Goal: Transaction & Acquisition: Purchase product/service

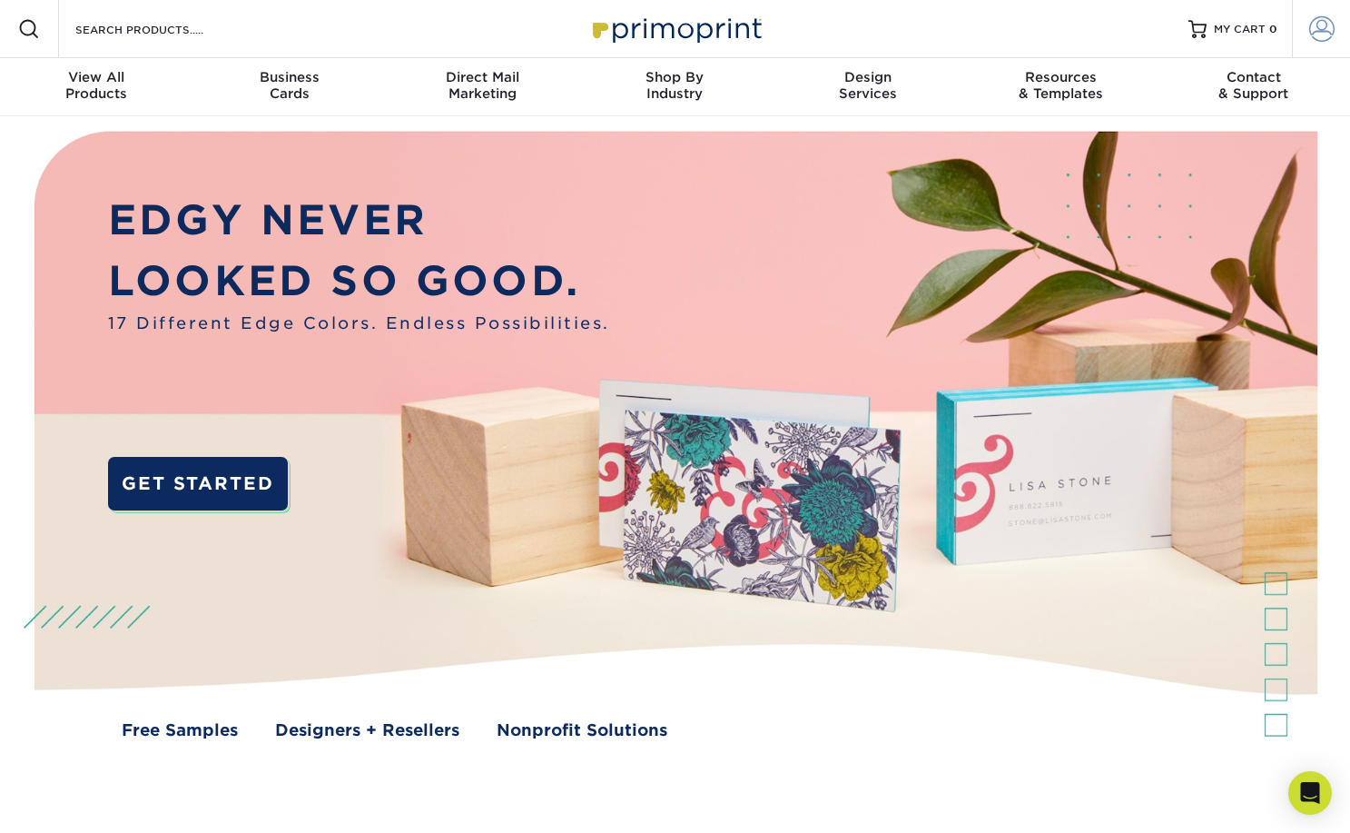
click at [1324, 32] on span at bounding box center [1321, 28] width 25 height 25
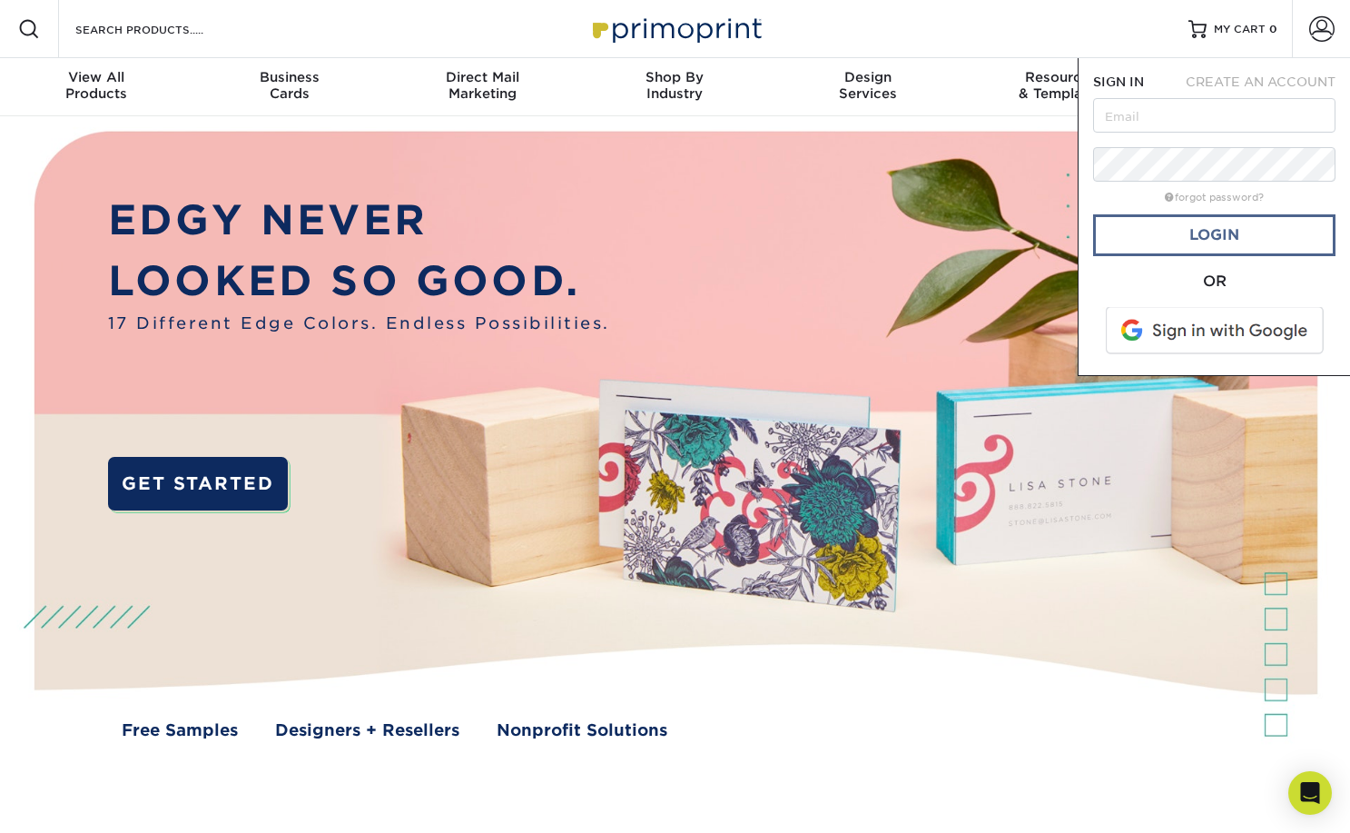
click at [1201, 237] on link "Login" at bounding box center [1214, 235] width 242 height 42
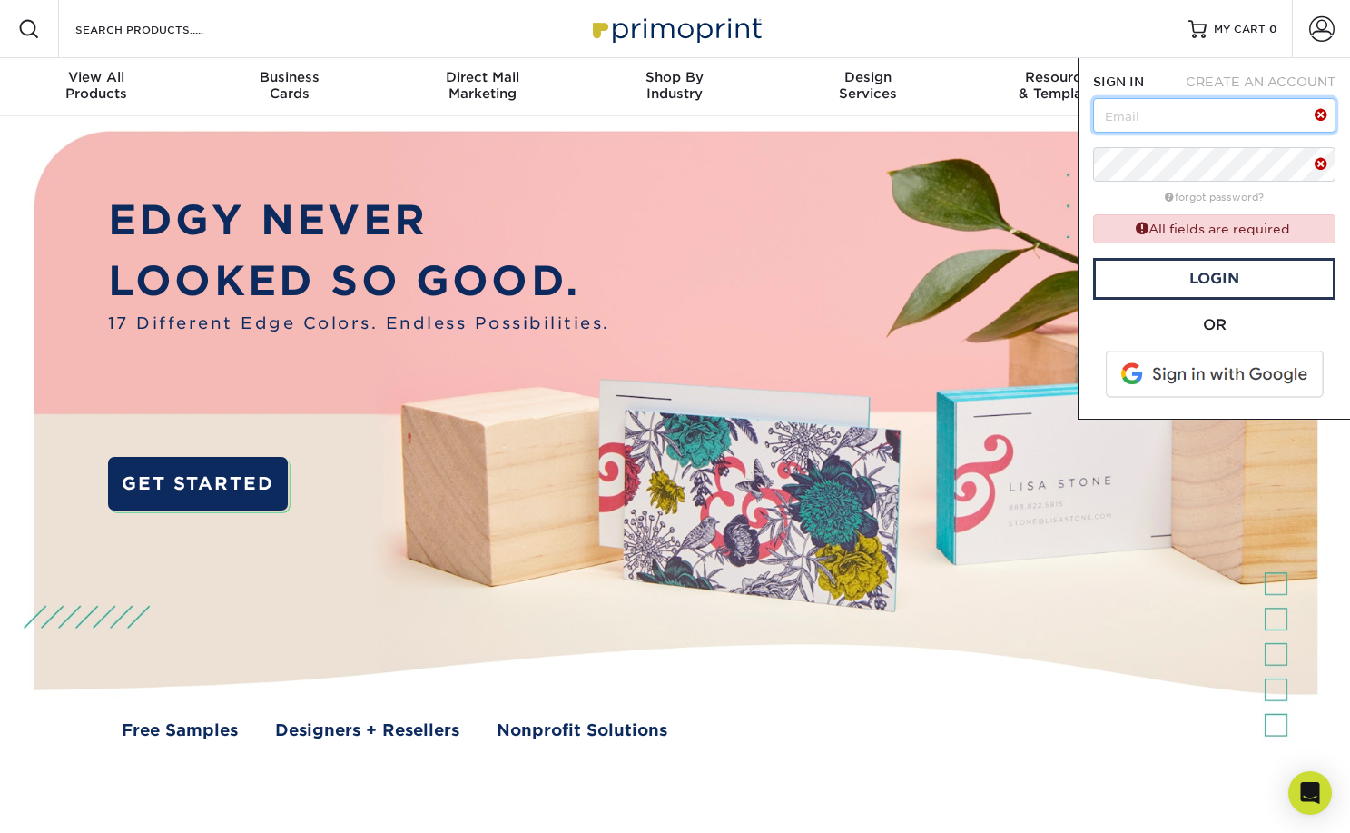
click at [1196, 121] on input "text" at bounding box center [1214, 115] width 242 height 35
paste input "claireharr@dwyerarch.com"
type input "claireharr@dwyerarch.com"
click at [1290, 202] on div "forgot password?" at bounding box center [1214, 196] width 242 height 22
click at [1247, 200] on link "forgot password?" at bounding box center [1214, 198] width 99 height 12
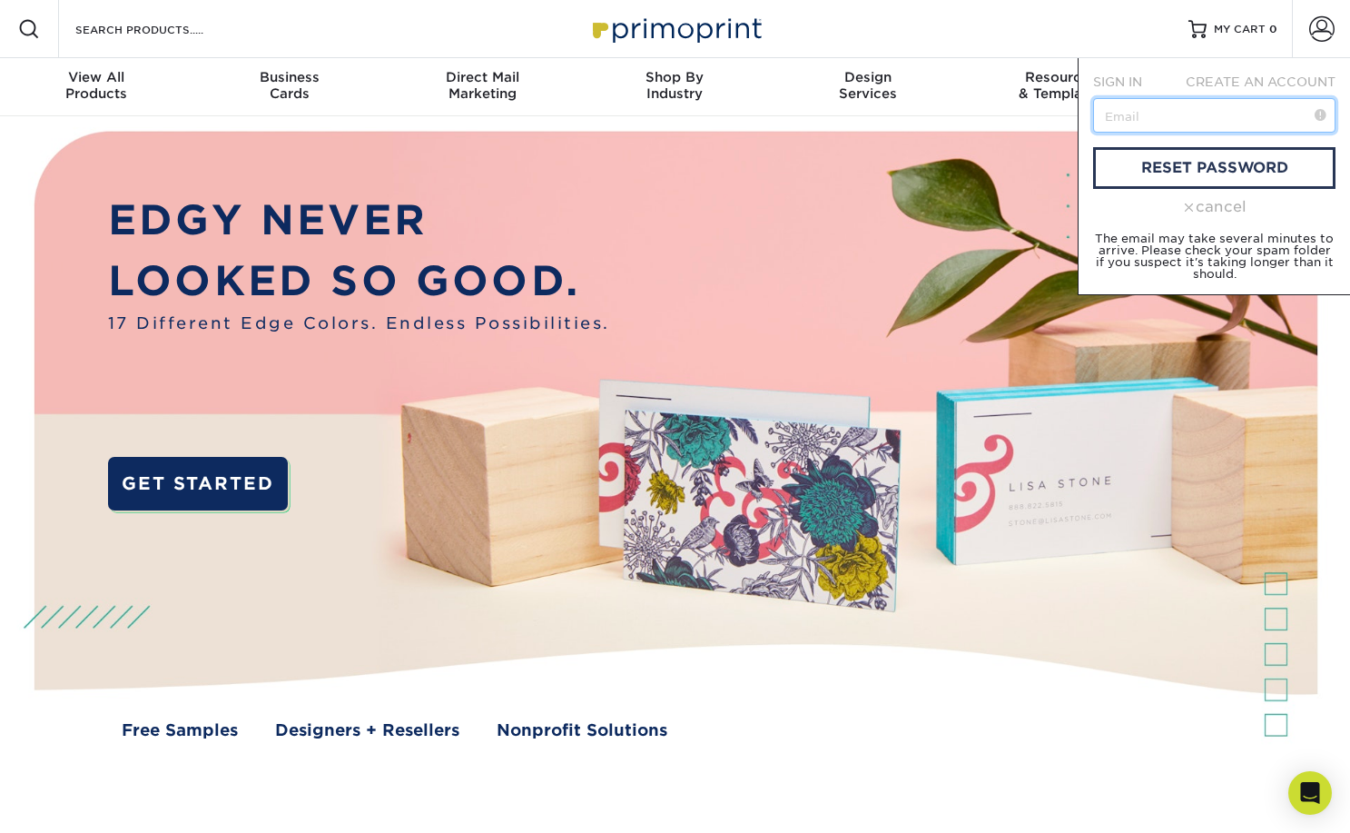
click at [1211, 112] on input "text" at bounding box center [1214, 115] width 242 height 35
paste input "claireharr@dwyerarch.com"
type input "claireharr@dwyerarch.com"
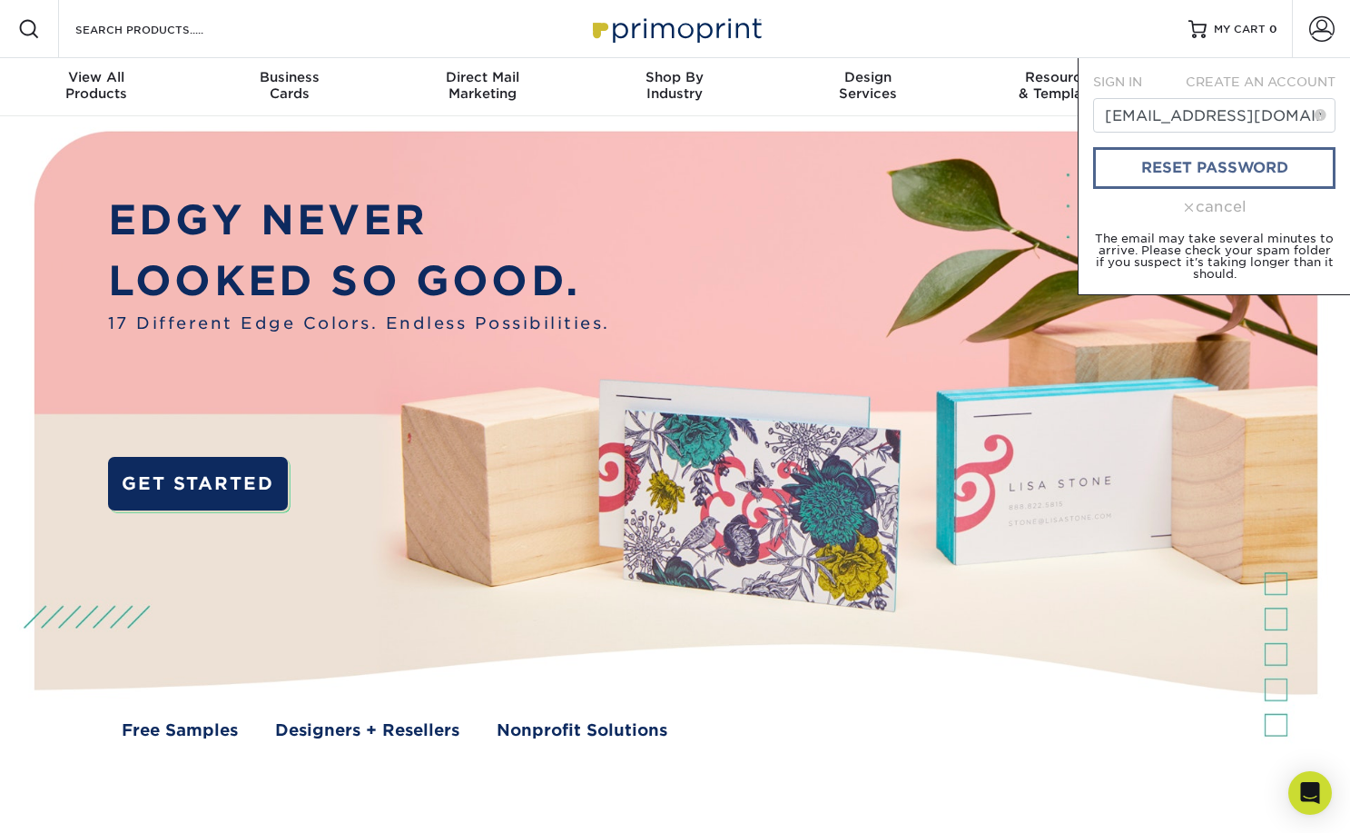
click at [1242, 173] on link "reset password" at bounding box center [1214, 168] width 242 height 42
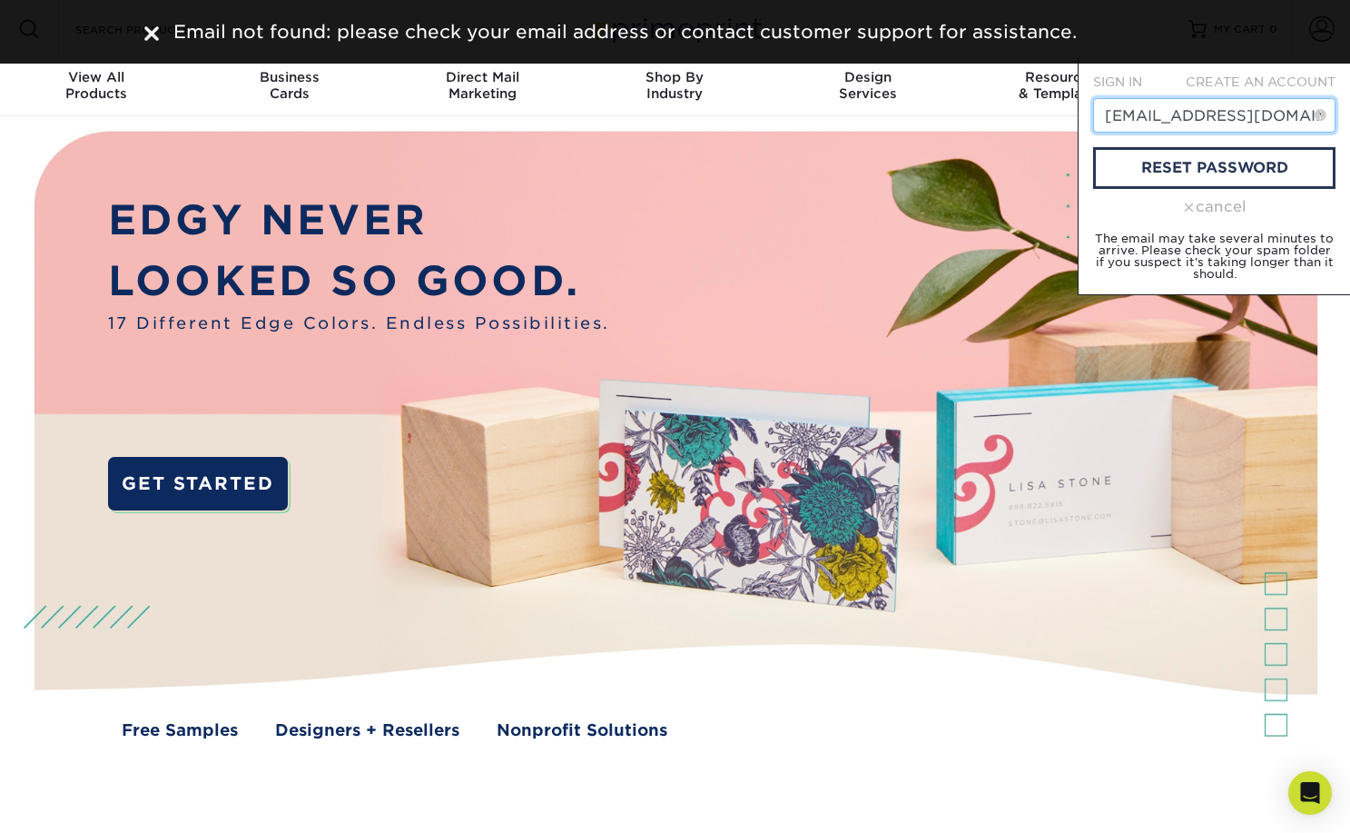
click at [1222, 124] on input "claireharr@dwyerarch.com" at bounding box center [1214, 115] width 242 height 35
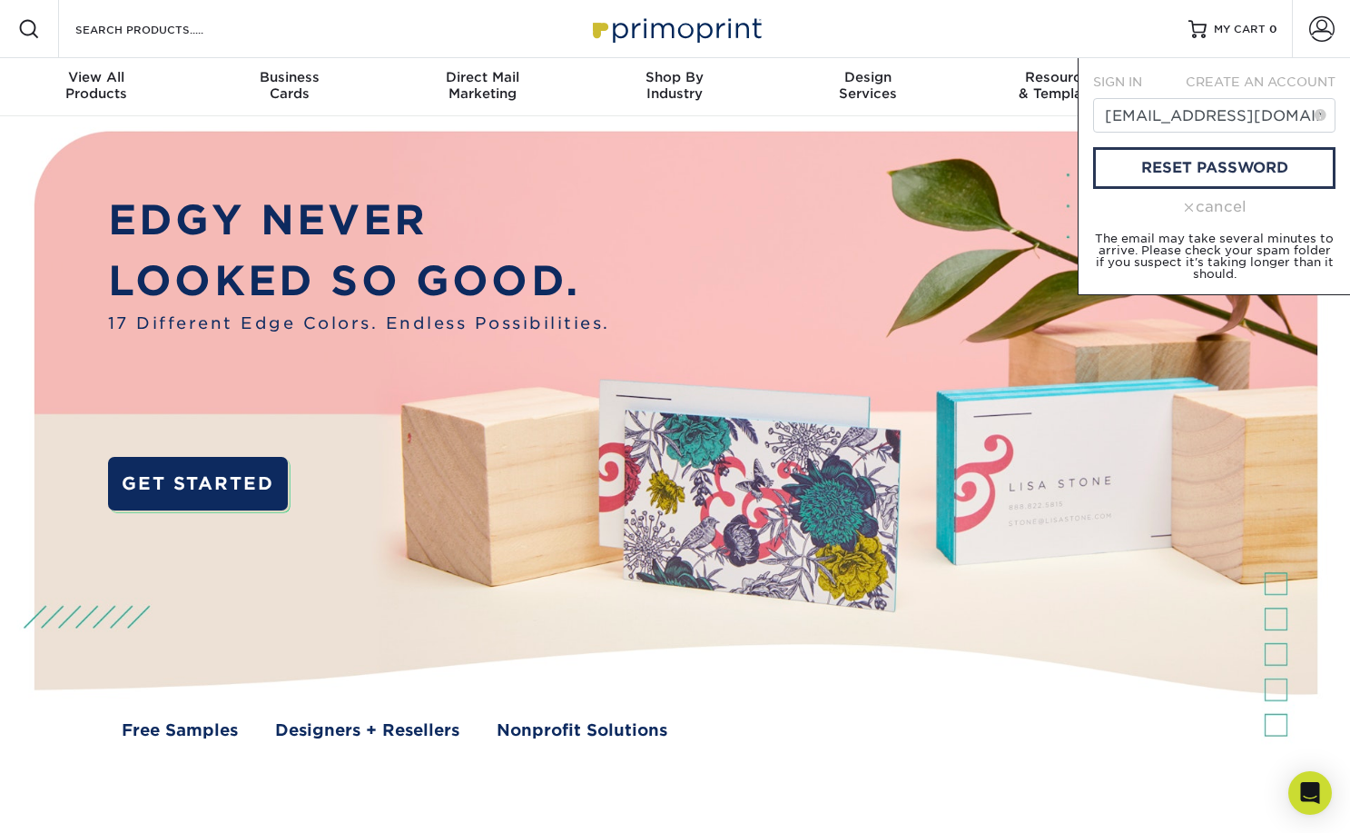
click at [1035, 36] on div "Resources Menu Search Products Account SIGN IN CREATE AN ACCOUNT claireharr@dwy…" at bounding box center [675, 29] width 1350 height 58
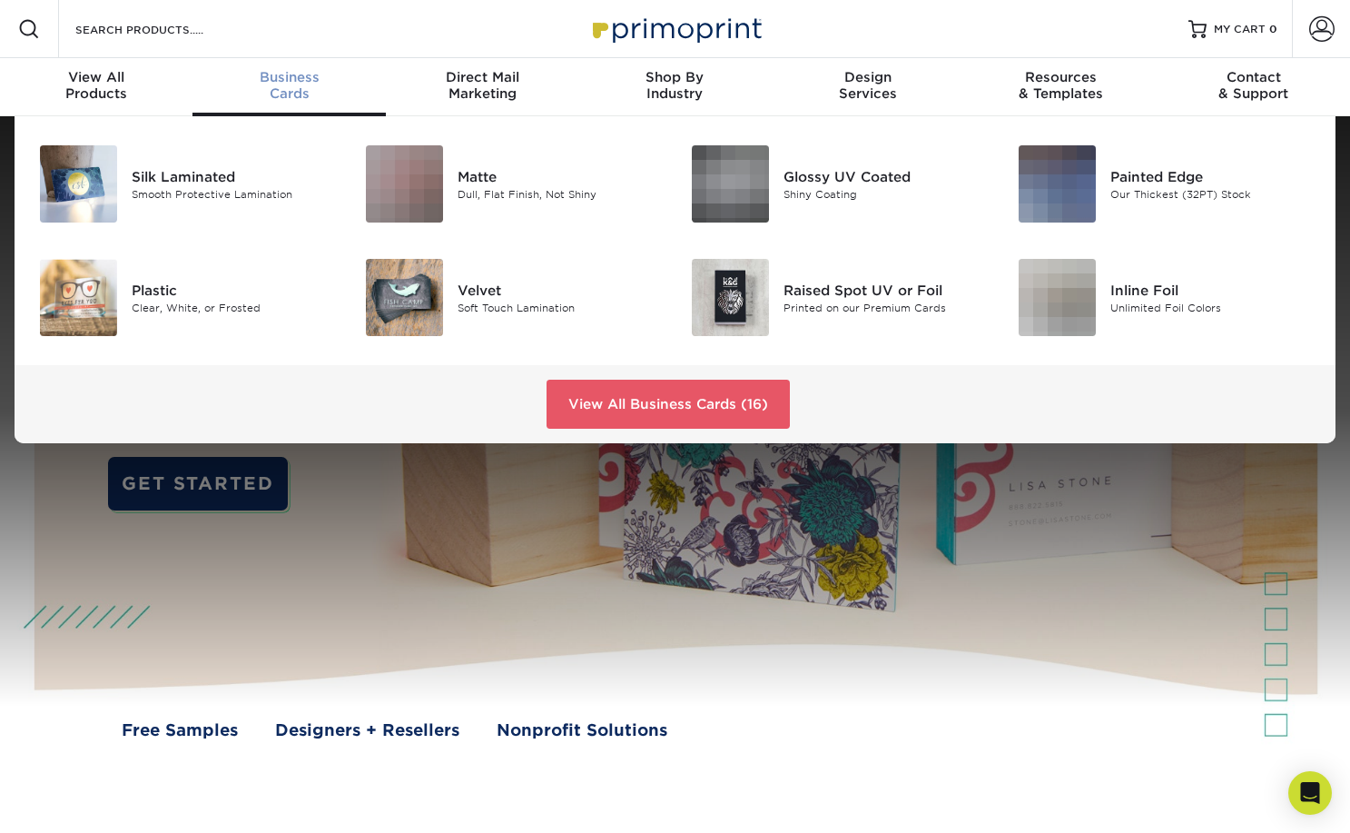
click at [278, 92] on div "Business Cards" at bounding box center [289, 85] width 193 height 33
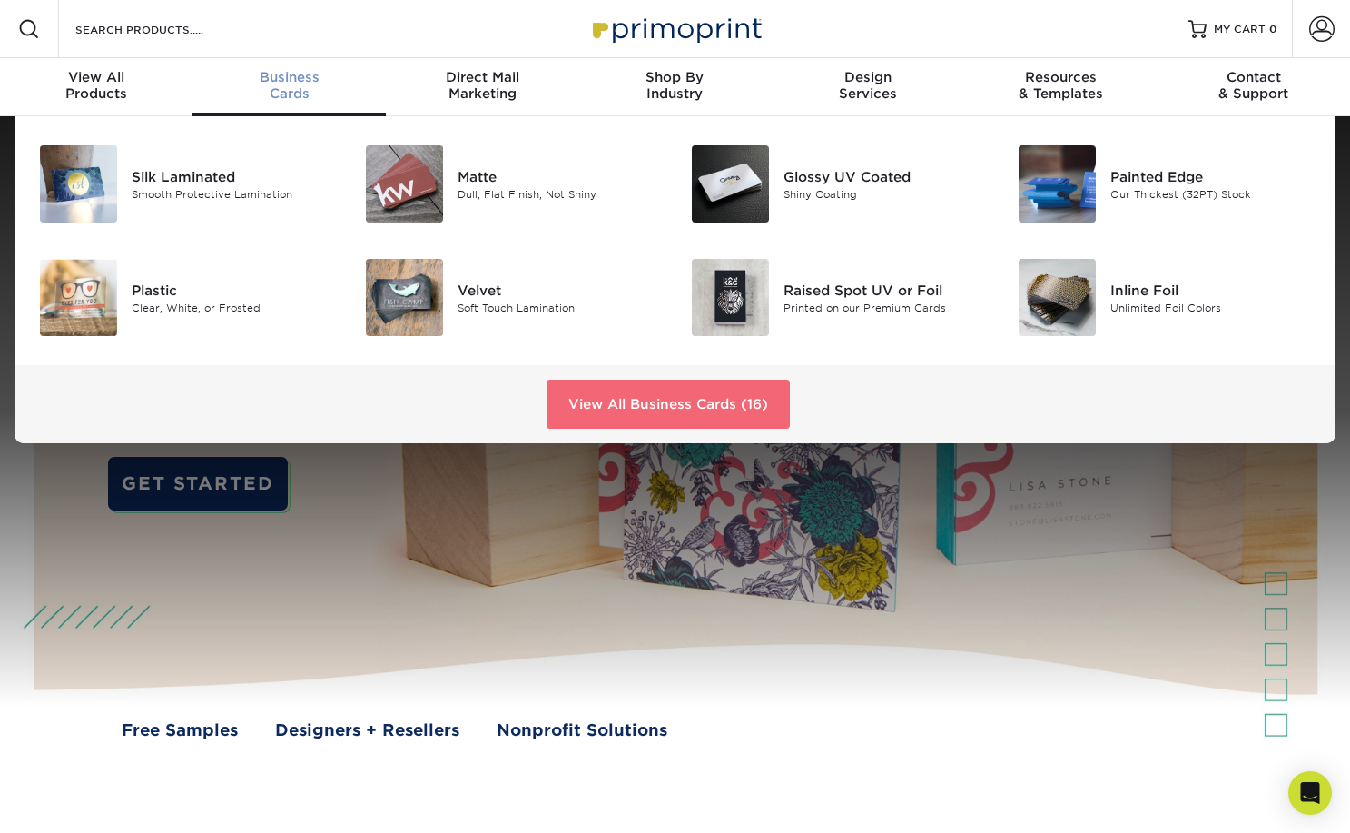
click at [679, 402] on link "View All Business Cards (16)" at bounding box center [668, 404] width 243 height 49
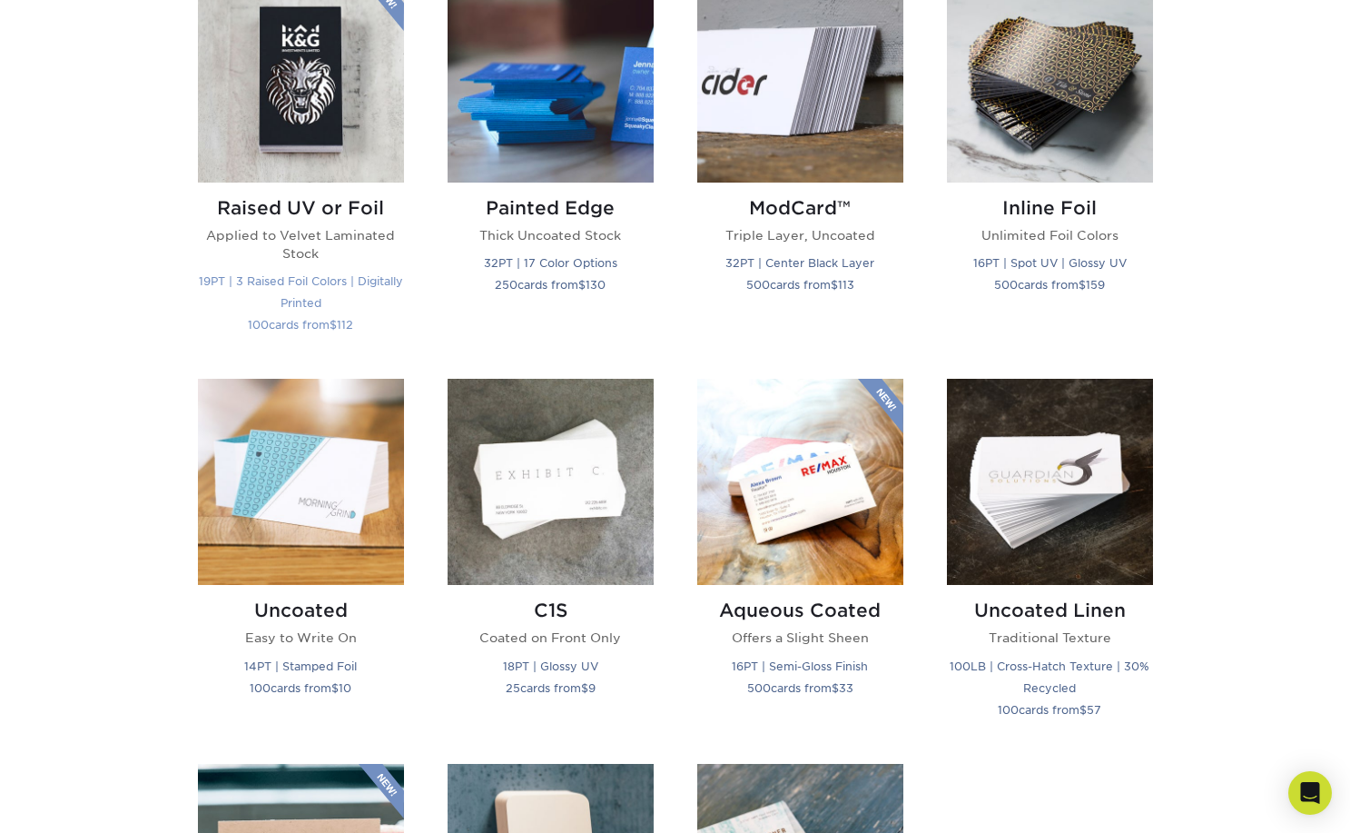
scroll to position [1331, 0]
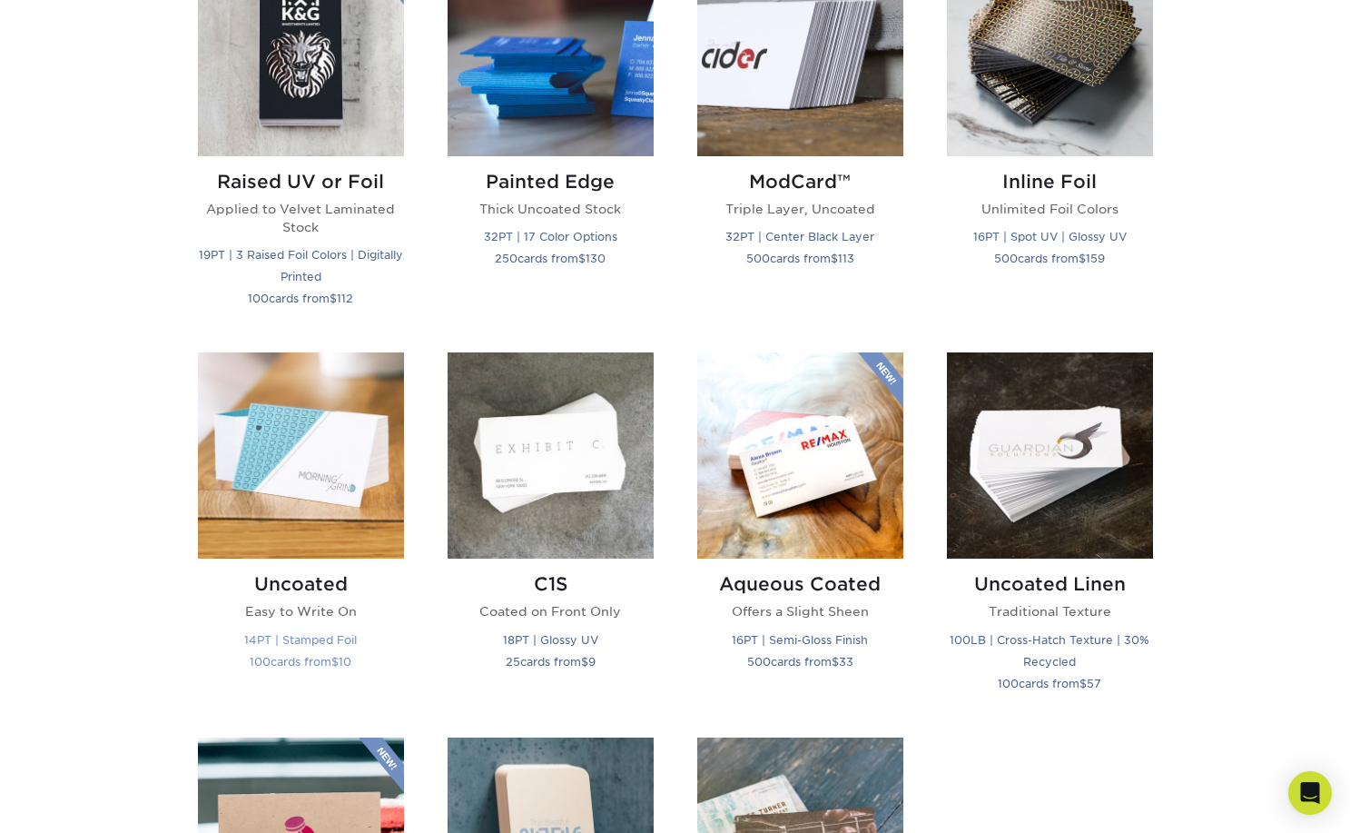
click at [338, 460] on img at bounding box center [301, 455] width 206 height 206
click at [497, 457] on img at bounding box center [551, 455] width 206 height 206
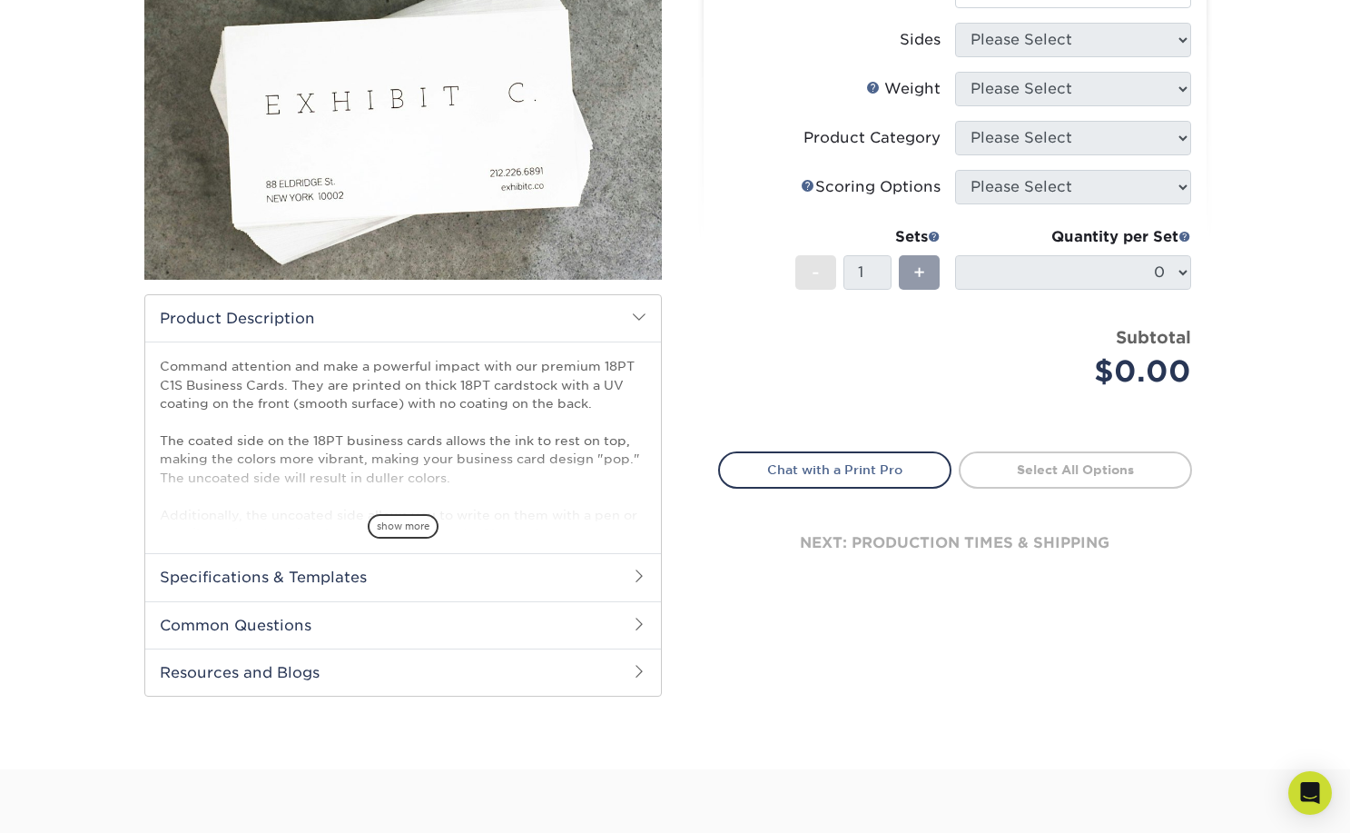
scroll to position [268, 0]
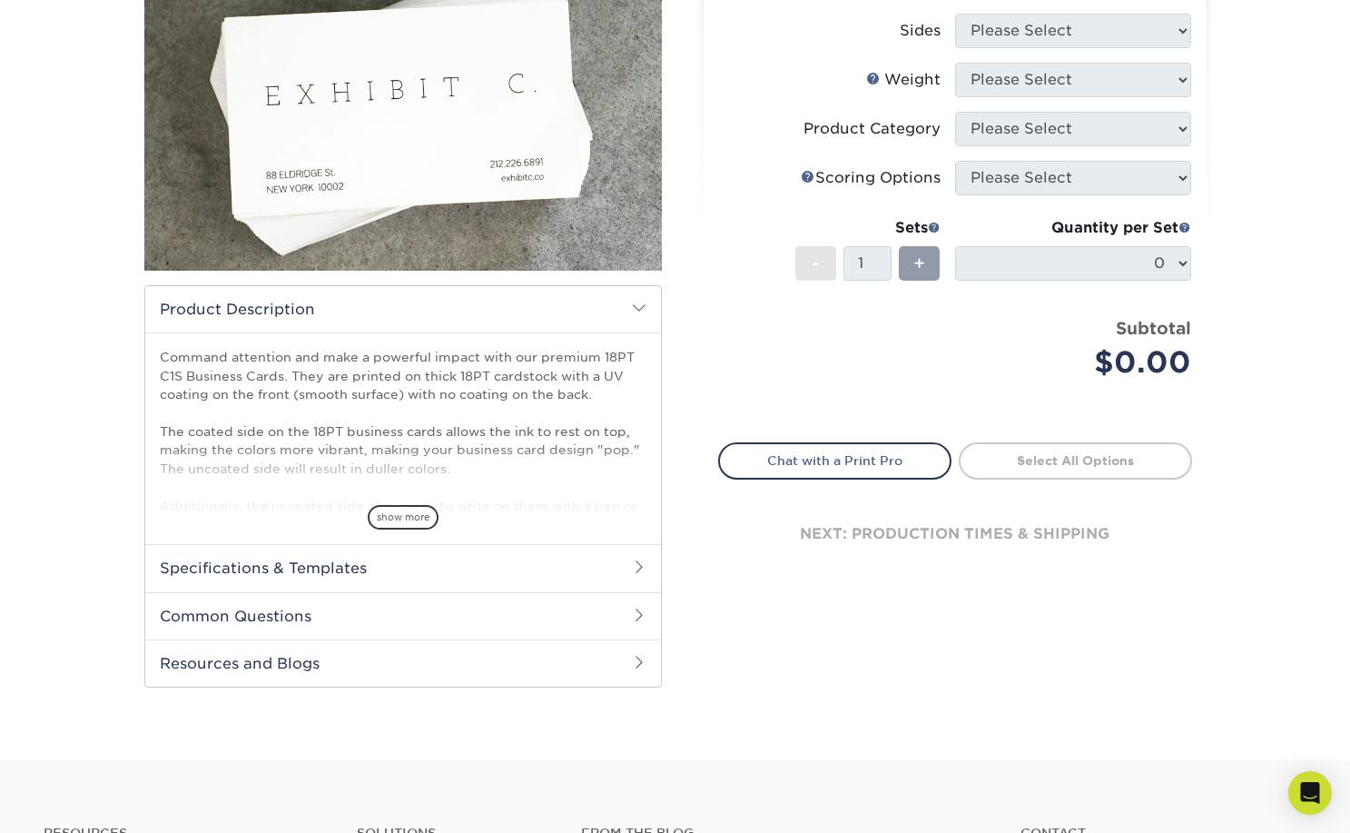
click at [873, 527] on div "next: production times & shipping" at bounding box center [955, 533] width 474 height 109
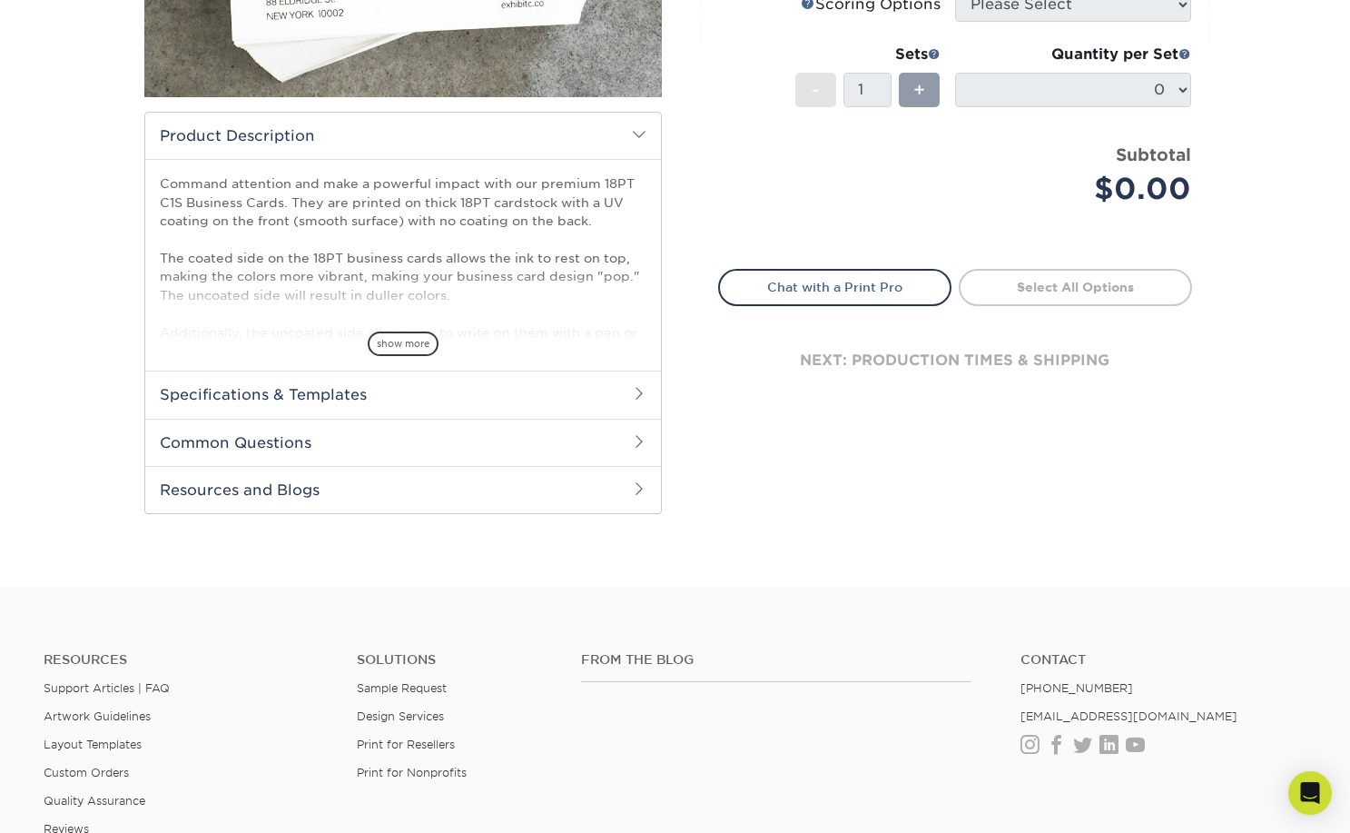
scroll to position [446, 0]
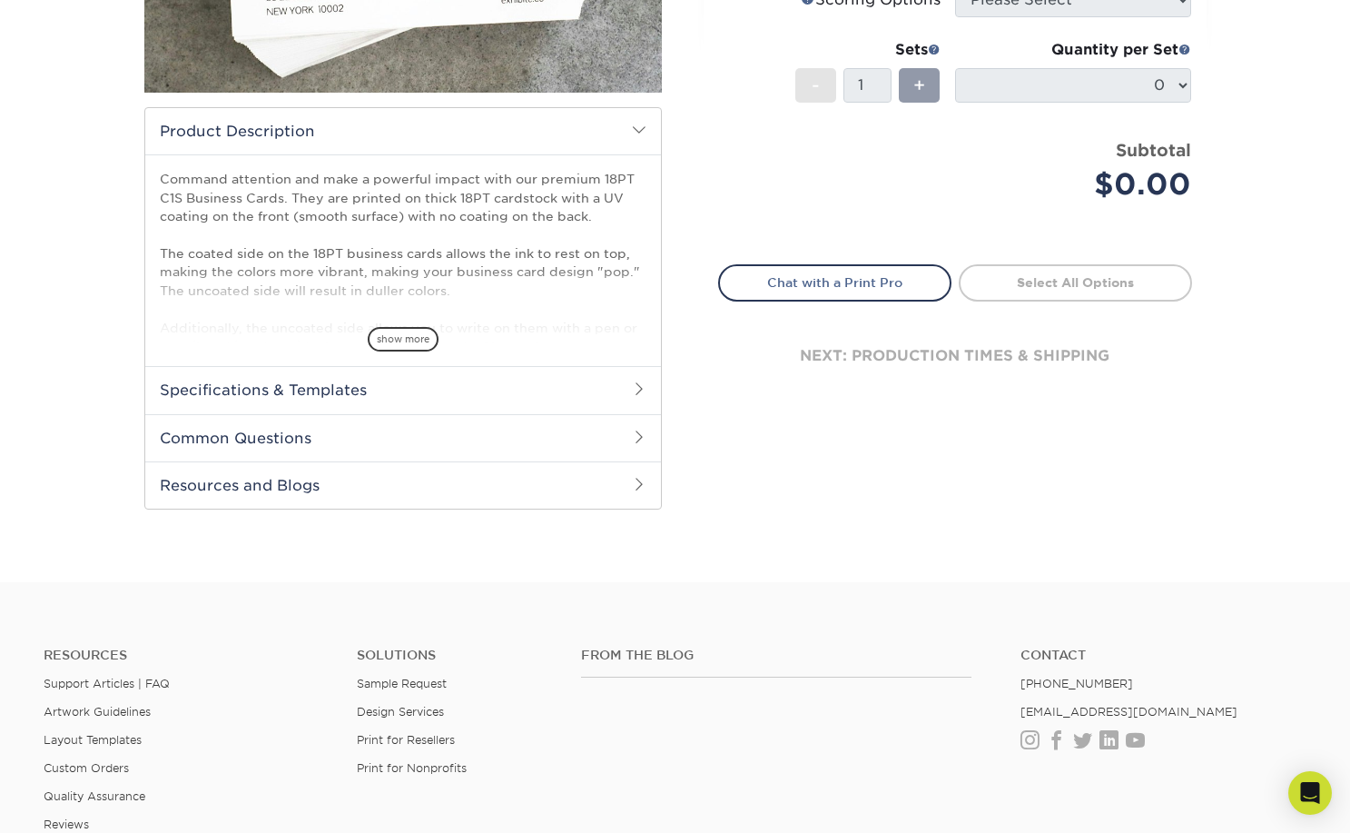
click at [444, 448] on h2 "Common Questions" at bounding box center [403, 437] width 516 height 47
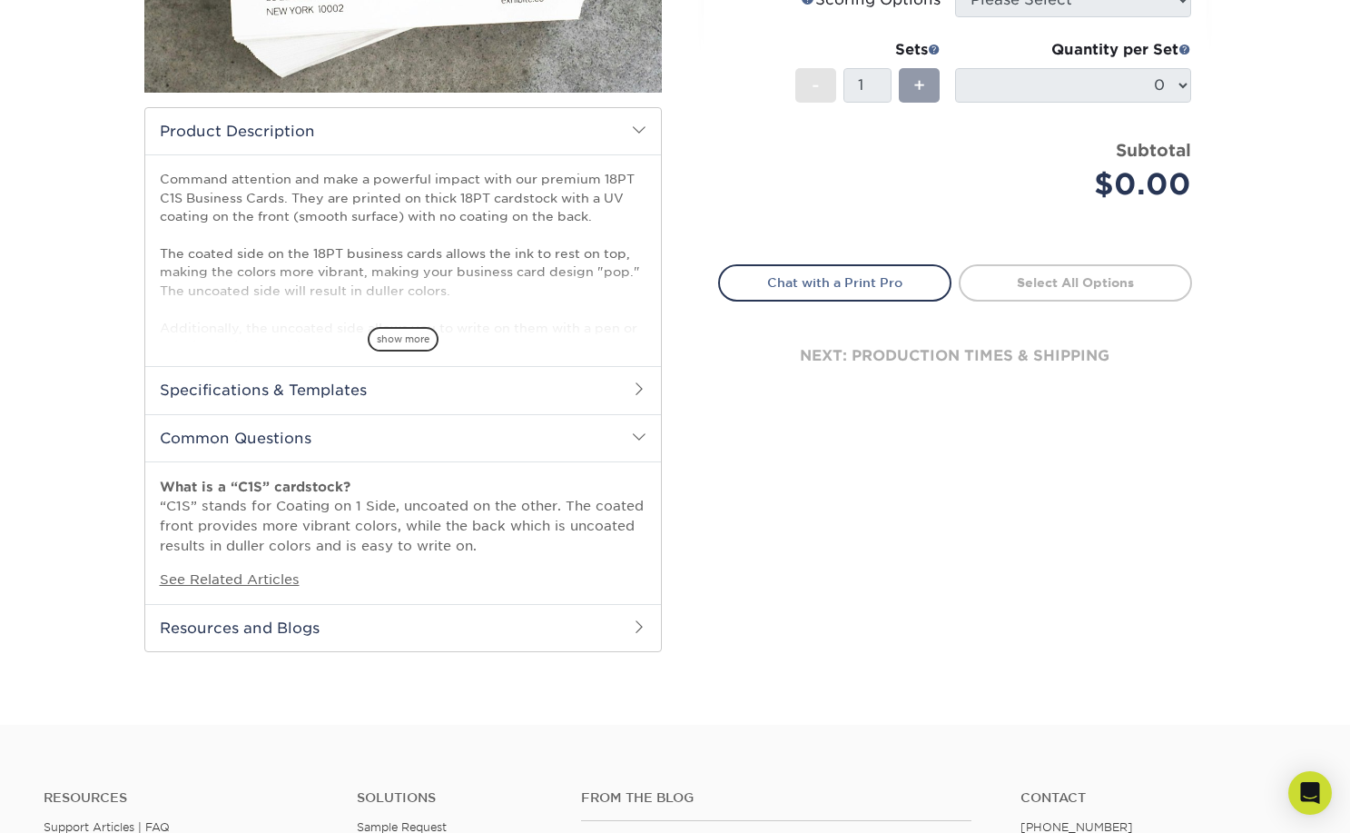
click at [326, 392] on h2 "Specifications & Templates" at bounding box center [403, 389] width 516 height 47
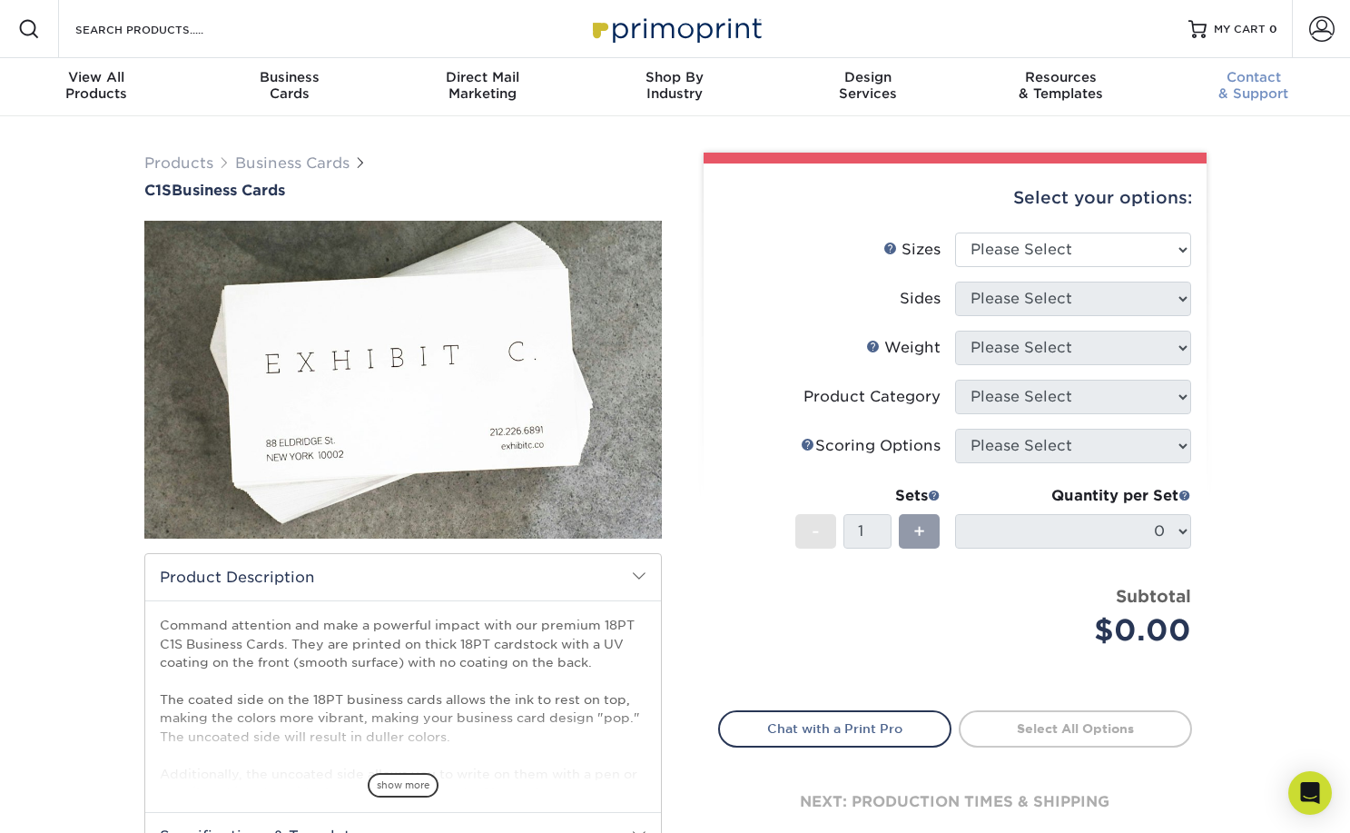
scroll to position [0, 0]
click at [1313, 33] on span at bounding box center [1321, 28] width 25 height 25
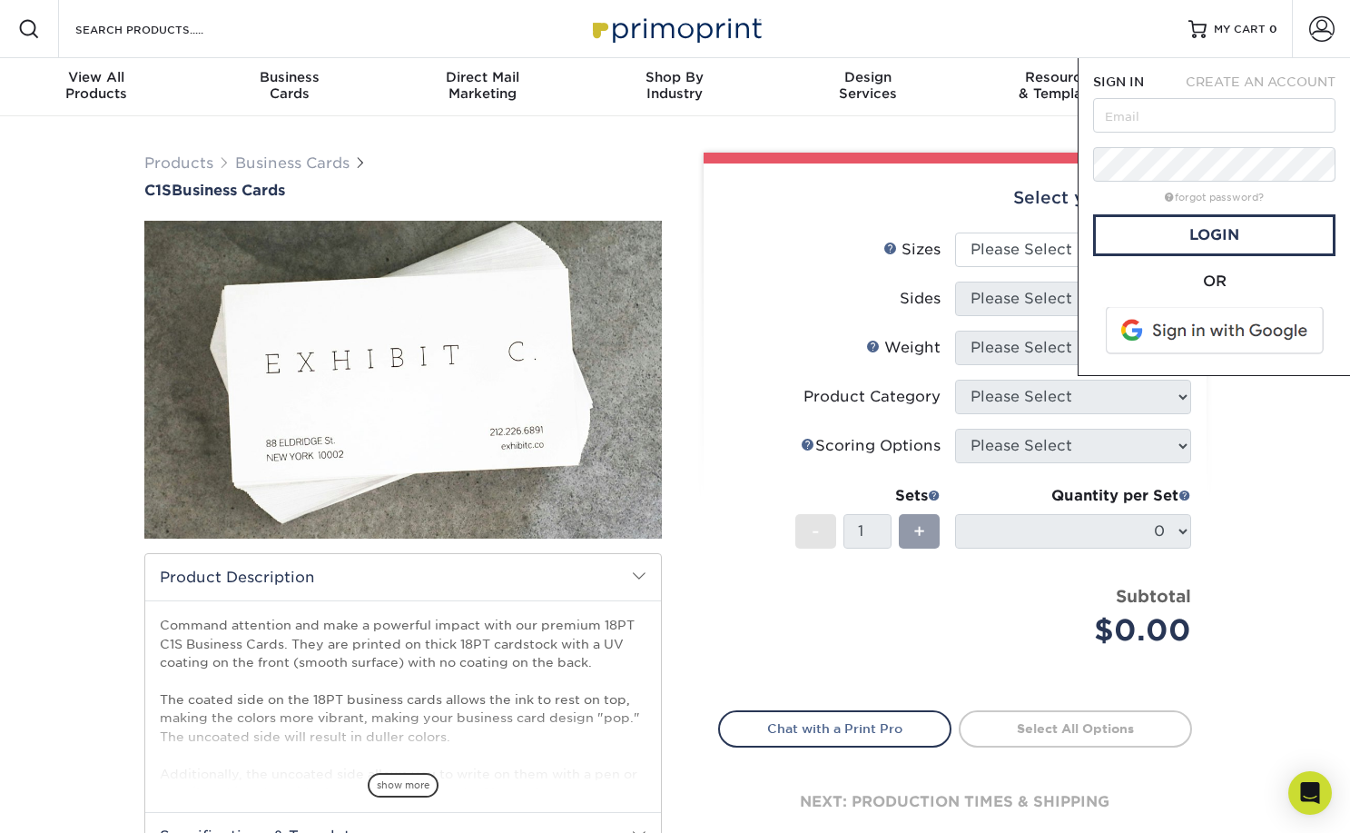
click at [573, 178] on div "Products Business Cards C1S Business Cards" at bounding box center [403, 176] width 518 height 46
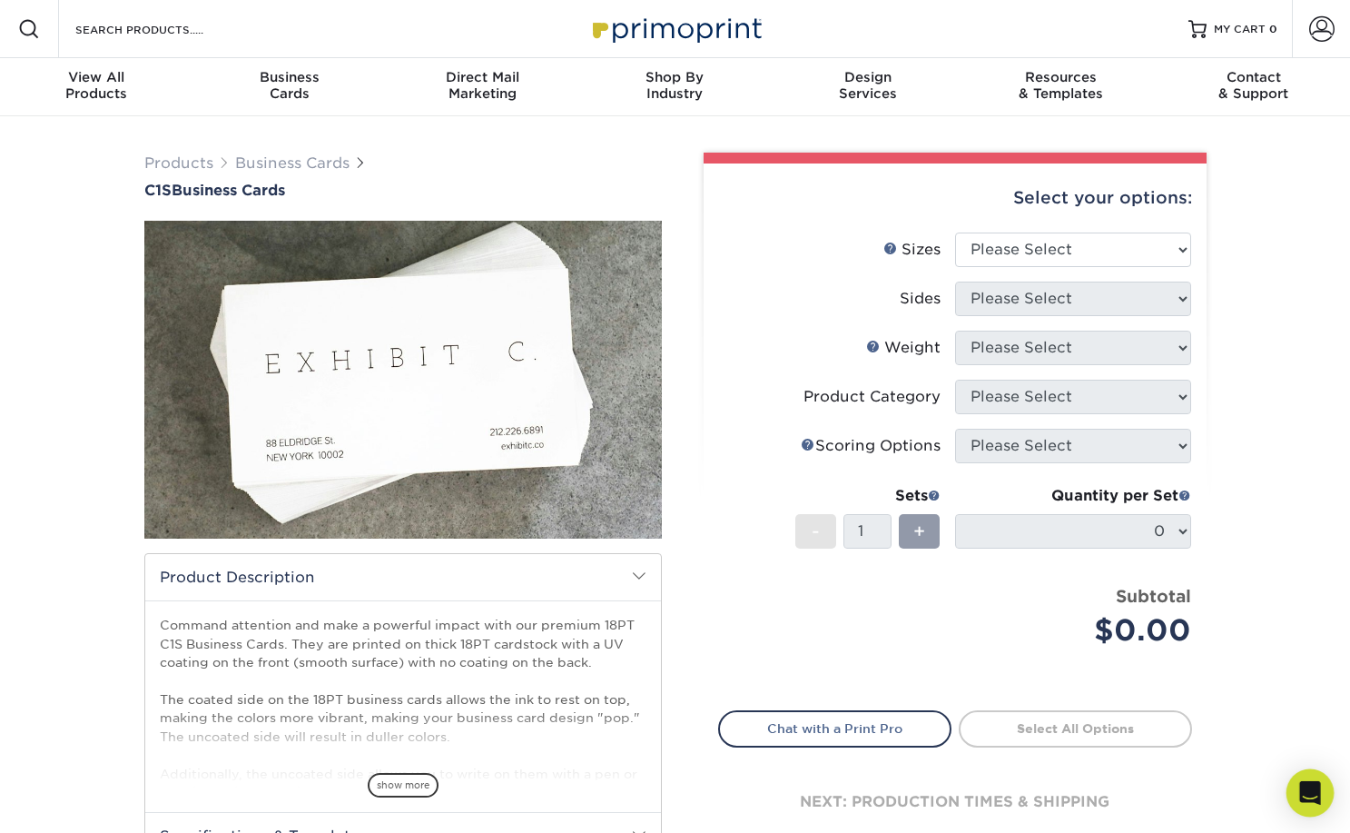
click at [1307, 794] on icon "Open Intercom Messenger" at bounding box center [1310, 793] width 21 height 24
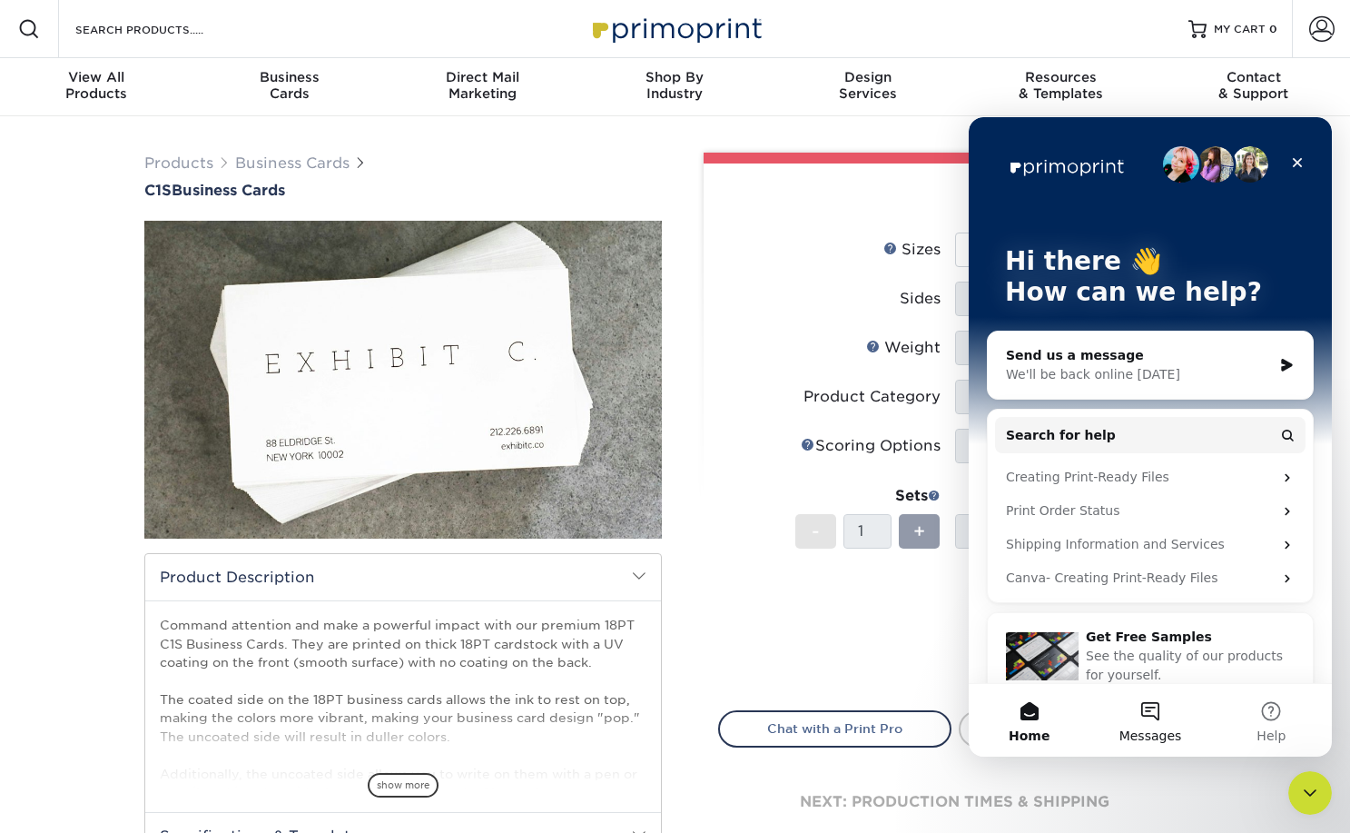
click at [1159, 715] on button "Messages" at bounding box center [1150, 720] width 121 height 73
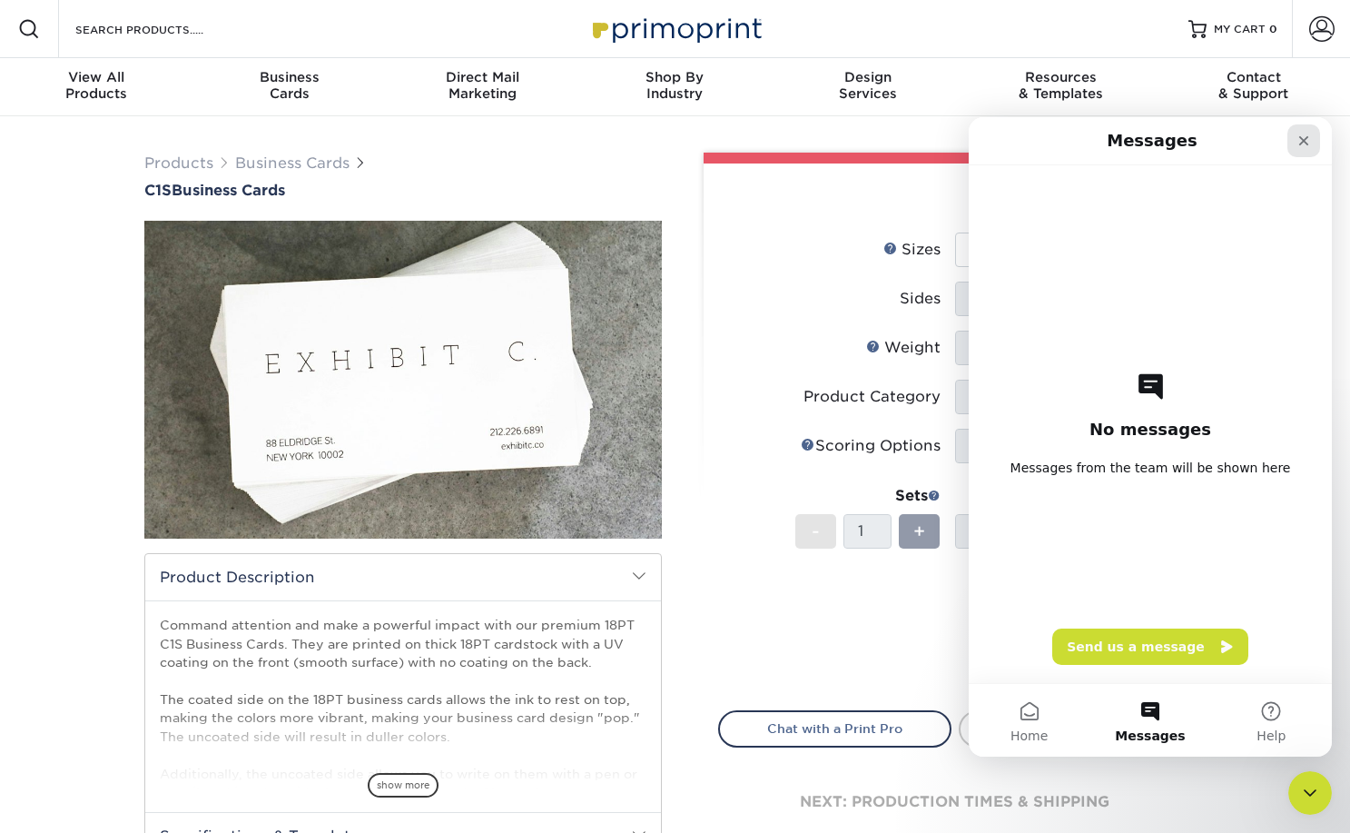
click at [1301, 143] on icon "Close" at bounding box center [1305, 141] width 10 height 10
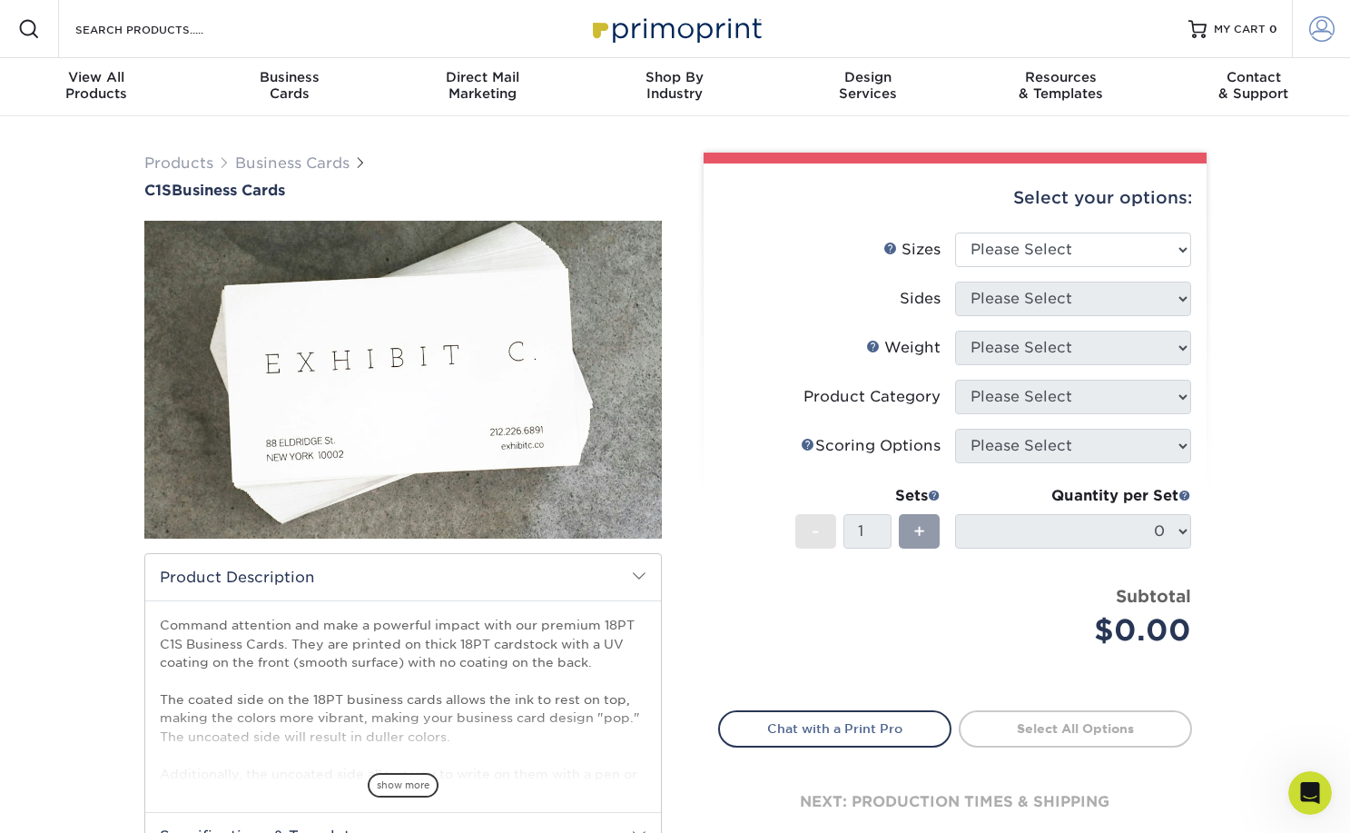
click at [1321, 25] on span at bounding box center [1321, 28] width 25 height 25
